Goal: Browse casually

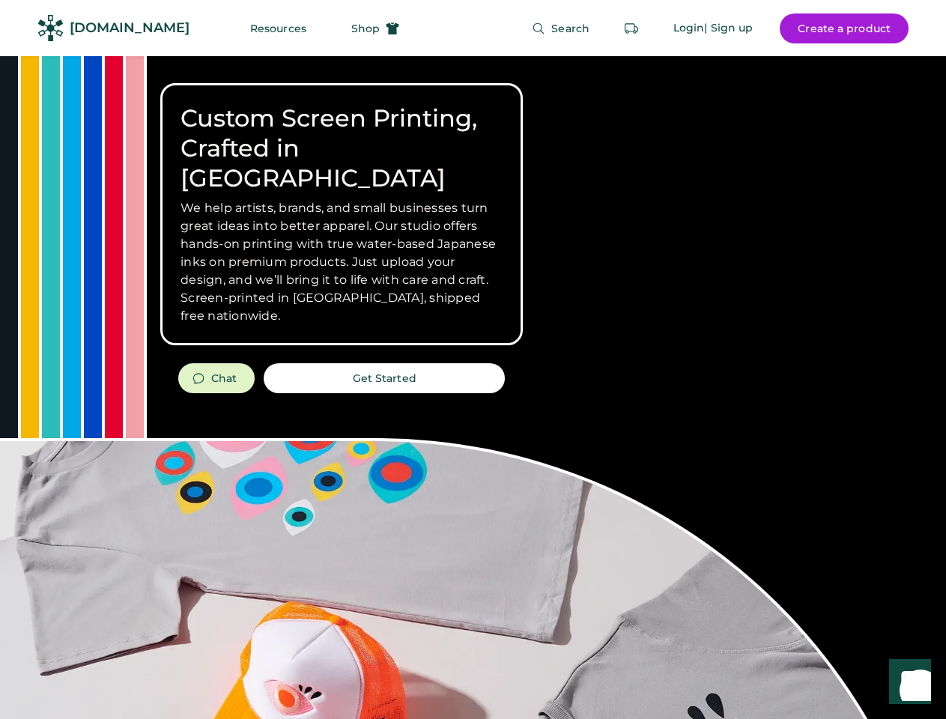
click at [473, 360] on div "Custom Screen Printing, Crafted in [GEOGRAPHIC_DATA] We help artists, brands, a…" at bounding box center [473, 531] width 946 height 951
click at [473, 387] on div "Custom Screen Printing, Crafted in [GEOGRAPHIC_DATA] We help artists, brands, a…" at bounding box center [473, 531] width 946 height 951
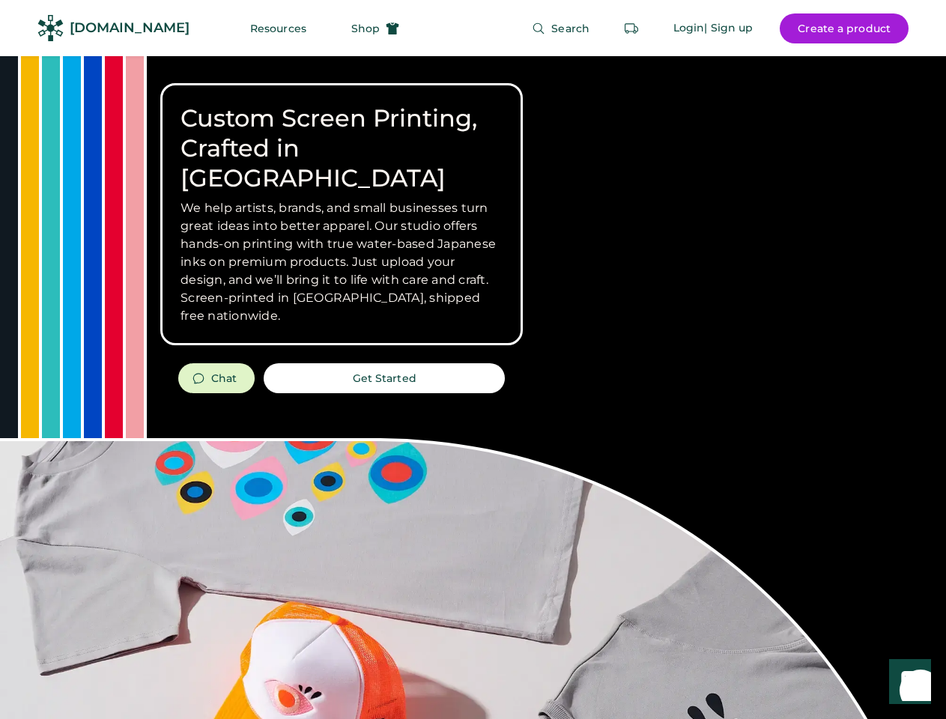
click at [473, 387] on div "Custom Screen Printing, Crafted in [GEOGRAPHIC_DATA] We help artists, brands, a…" at bounding box center [473, 531] width 946 height 951
click at [342, 214] on h3 "We help artists, brands, and small businesses turn great ideas into better appa…" at bounding box center [342, 262] width 322 height 126
click at [342, 199] on h3 "We help artists, brands, and small businesses turn great ideas into better appa…" at bounding box center [342, 262] width 322 height 126
click at [342, 133] on h1 "Custom Screen Printing, Crafted in [GEOGRAPHIC_DATA]" at bounding box center [342, 148] width 322 height 90
